Goal: Check status

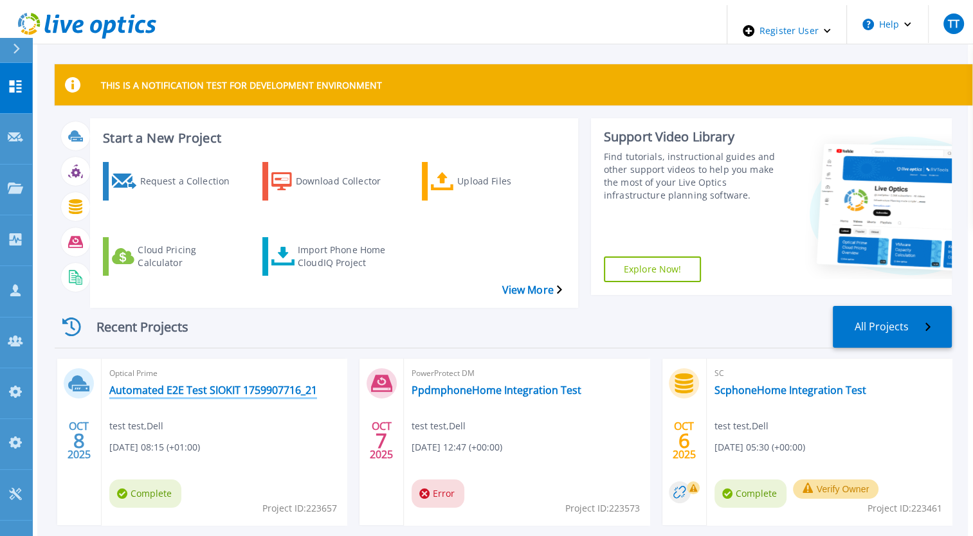
click at [189, 384] on link "Automated E2E Test SIOKIT 1759907716_21" at bounding box center [213, 390] width 208 height 13
